Goal: Task Accomplishment & Management: Use online tool/utility

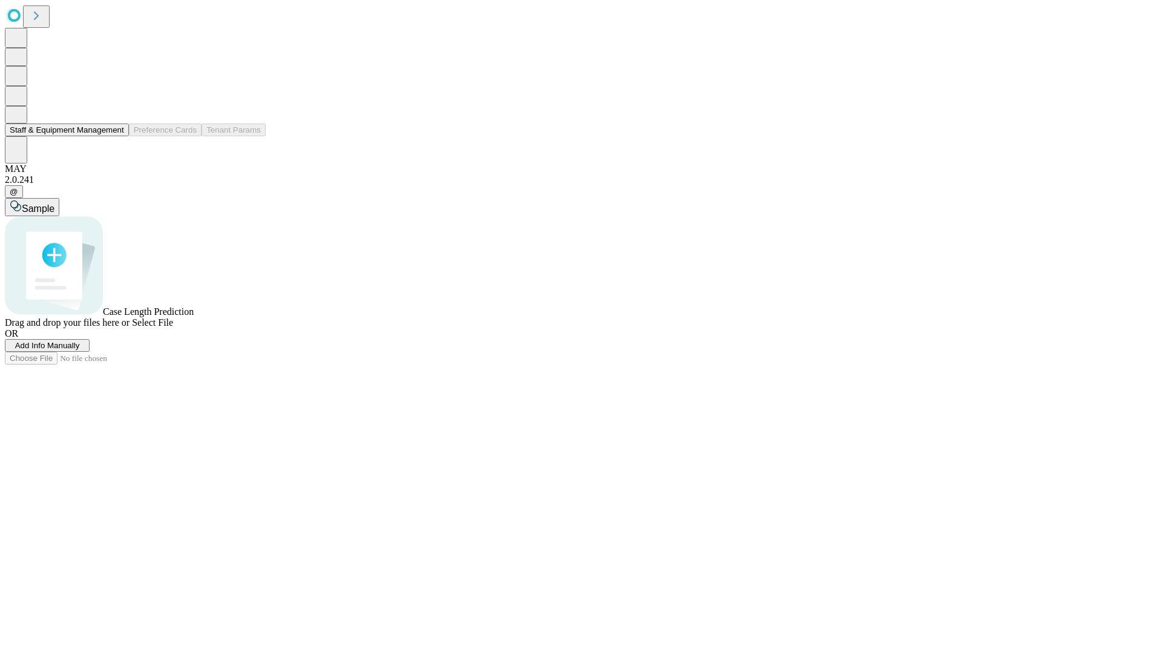
click at [116, 136] on button "Staff & Equipment Management" at bounding box center [67, 129] width 124 height 13
